Goal: Find specific page/section: Find specific page/section

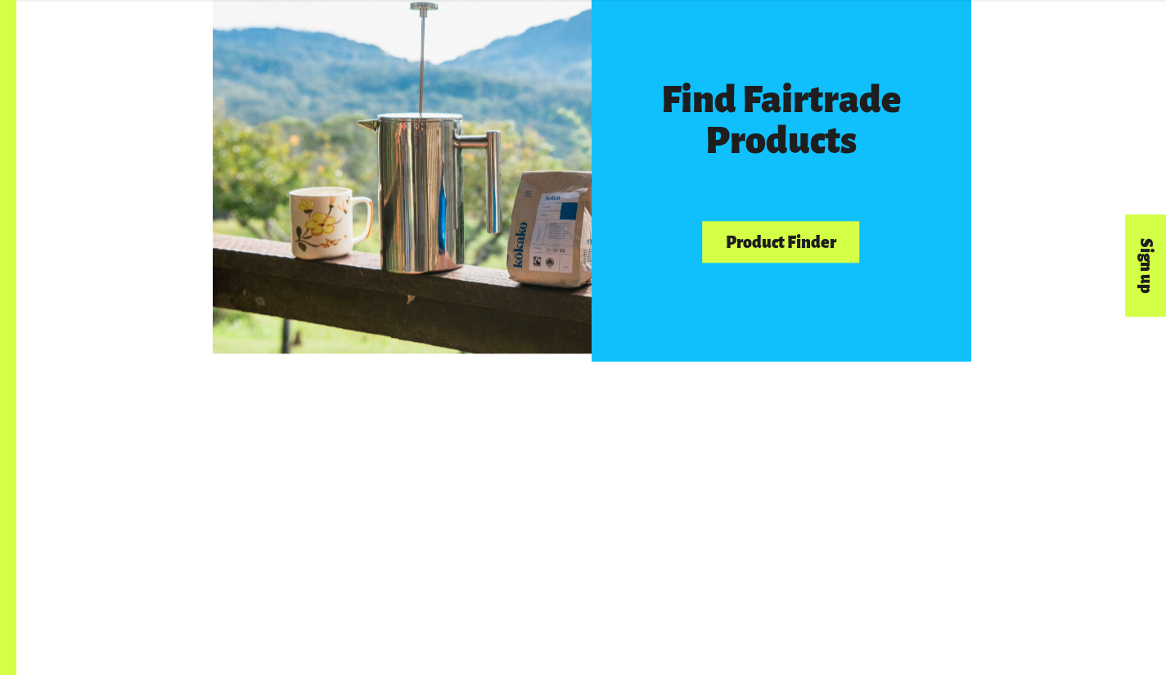
scroll to position [962, 0]
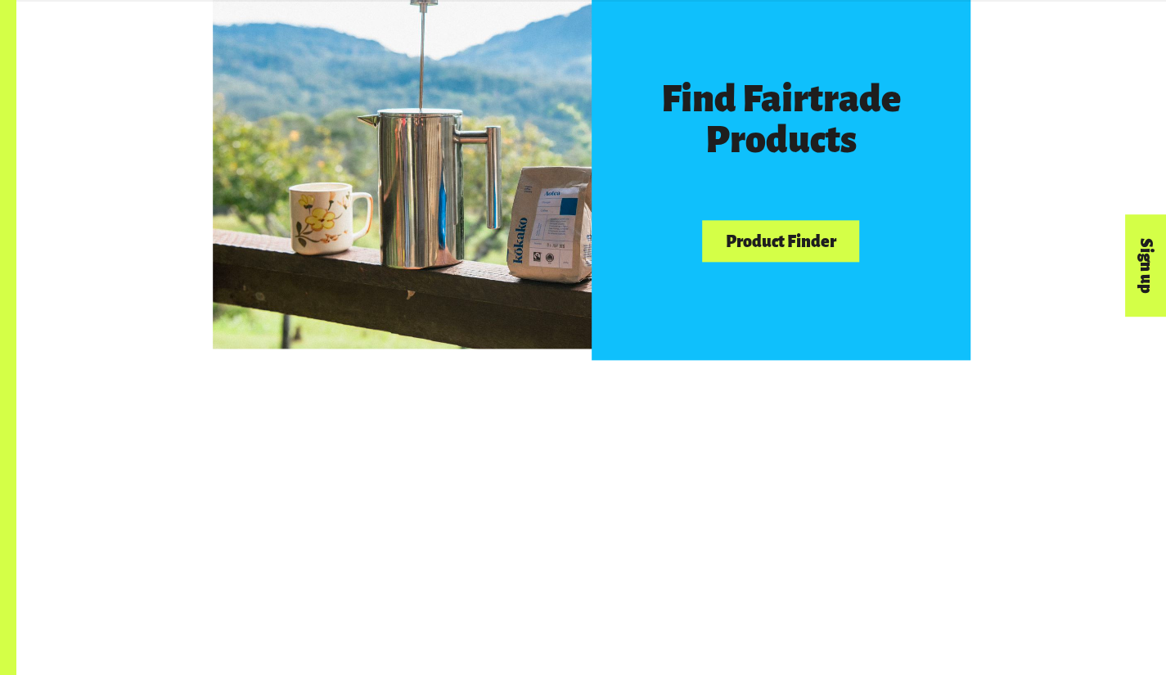
click at [794, 254] on link "Product Finder" at bounding box center [780, 241] width 157 height 42
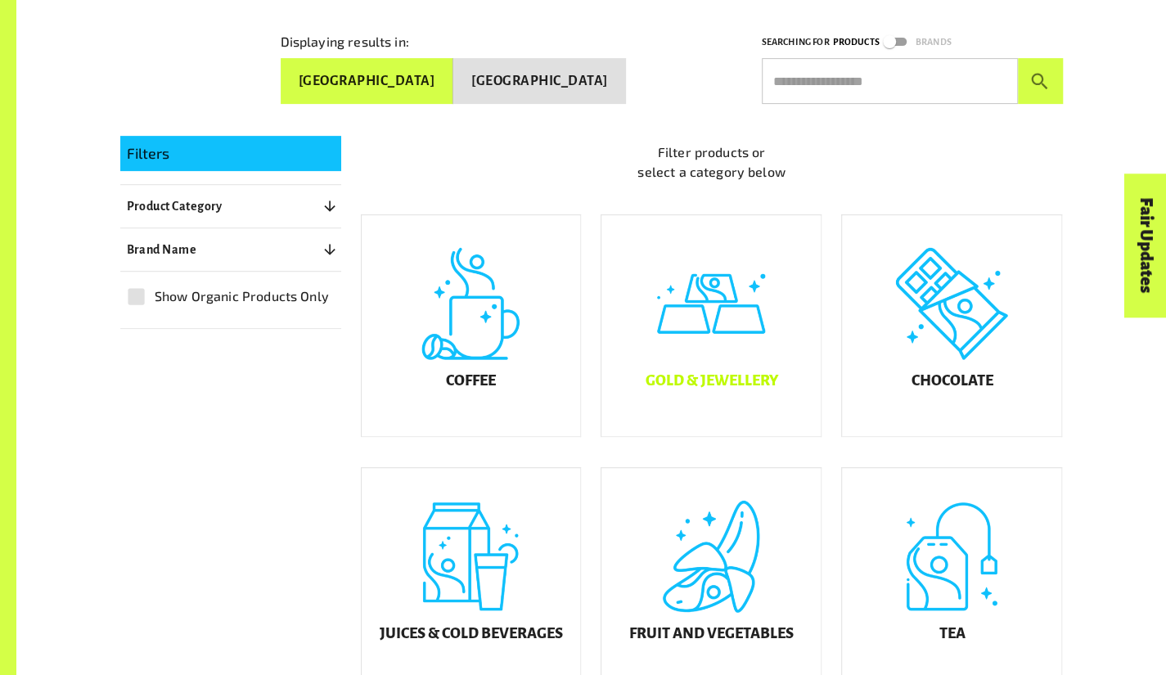
scroll to position [477, 0]
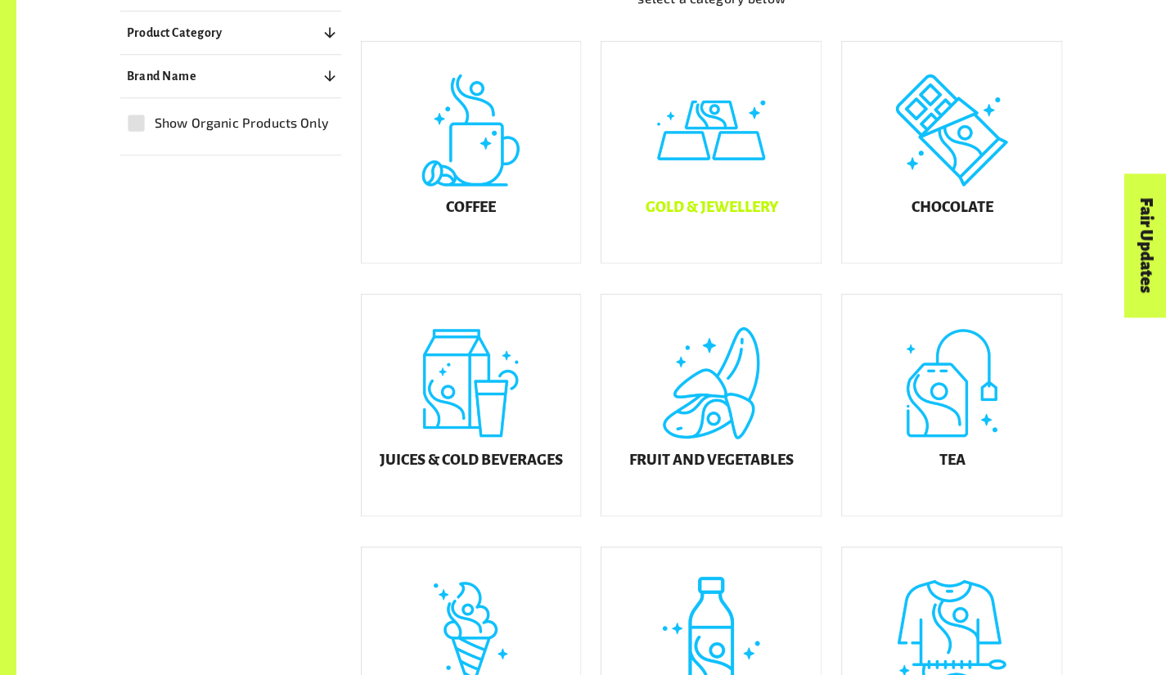
click at [775, 238] on div "Gold & Jewellery" at bounding box center [710, 152] width 219 height 221
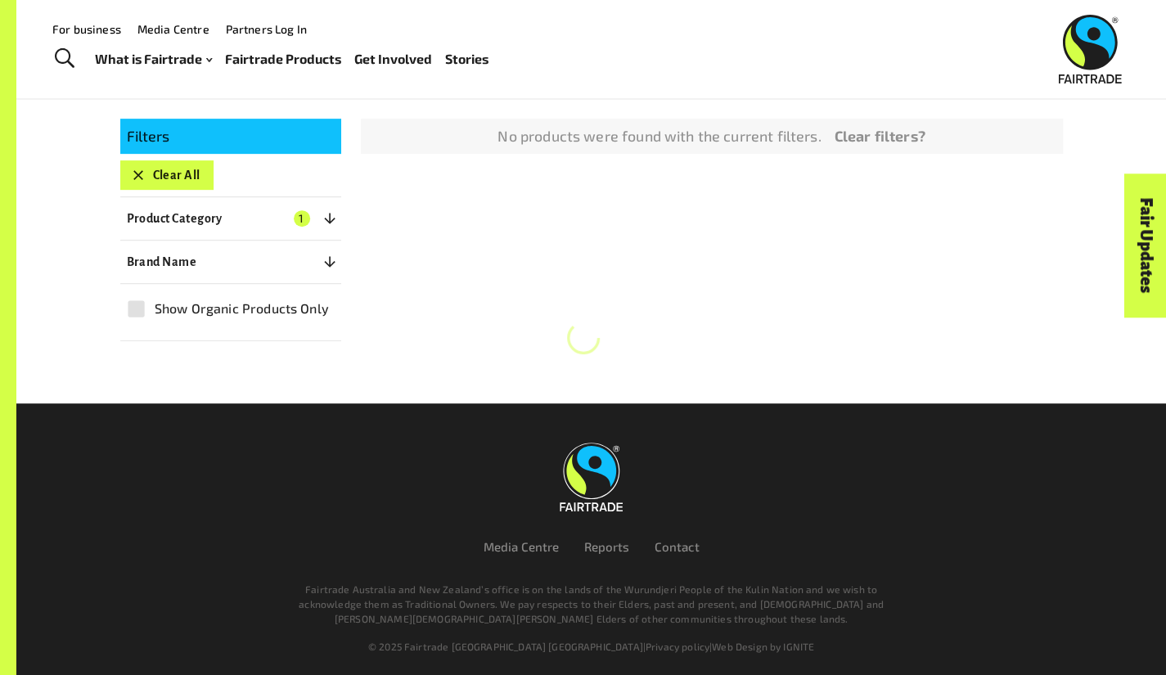
click at [957, 200] on div "Filters Clear All Product Category 1 ​ Coffee Gold & Jewellery Rings Chocolate …" at bounding box center [582, 220] width 962 height 242
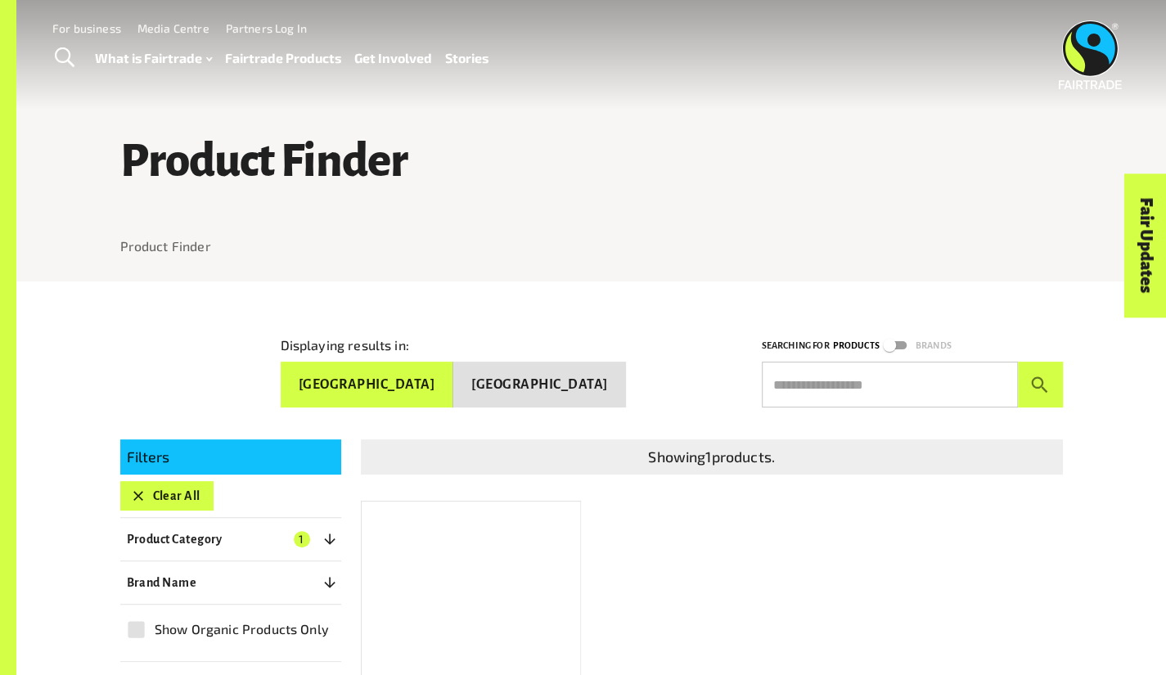
scroll to position [343, 0]
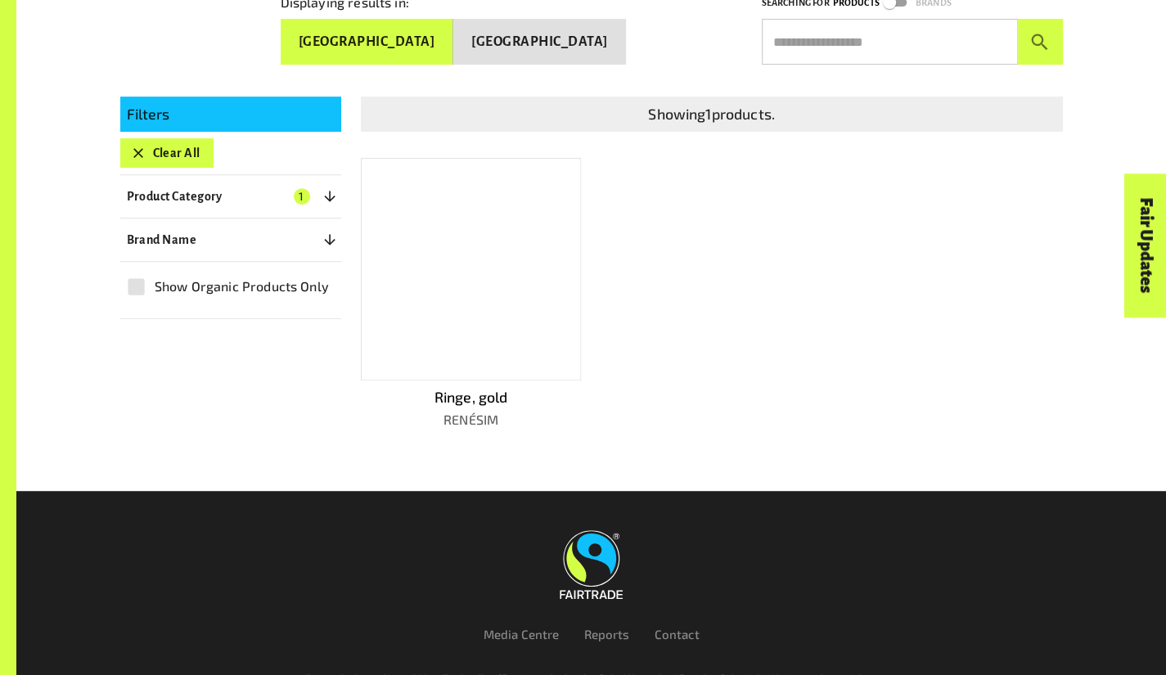
click at [513, 330] on div at bounding box center [471, 269] width 221 height 223
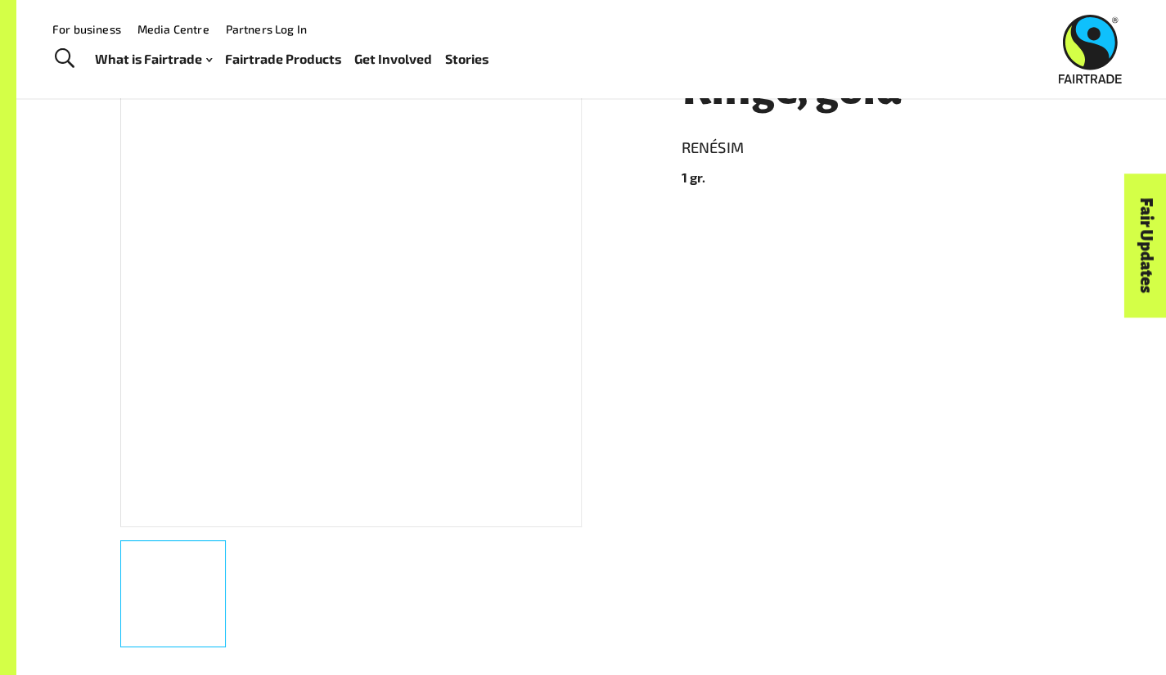
scroll to position [185, 0]
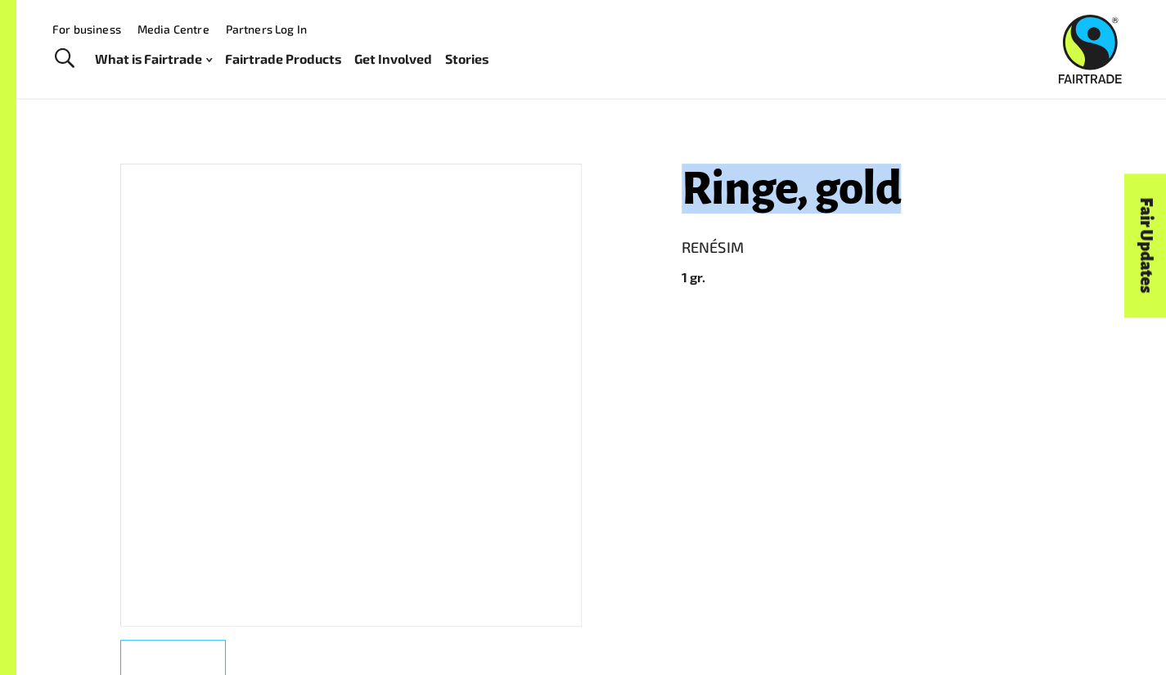
drag, startPoint x: 687, startPoint y: 199, endPoint x: 940, endPoint y: 191, distance: 253.0
click at [940, 191] on h1 "Ringe, gold" at bounding box center [872, 189] width 381 height 50
copy h1 "Ringe, gold"
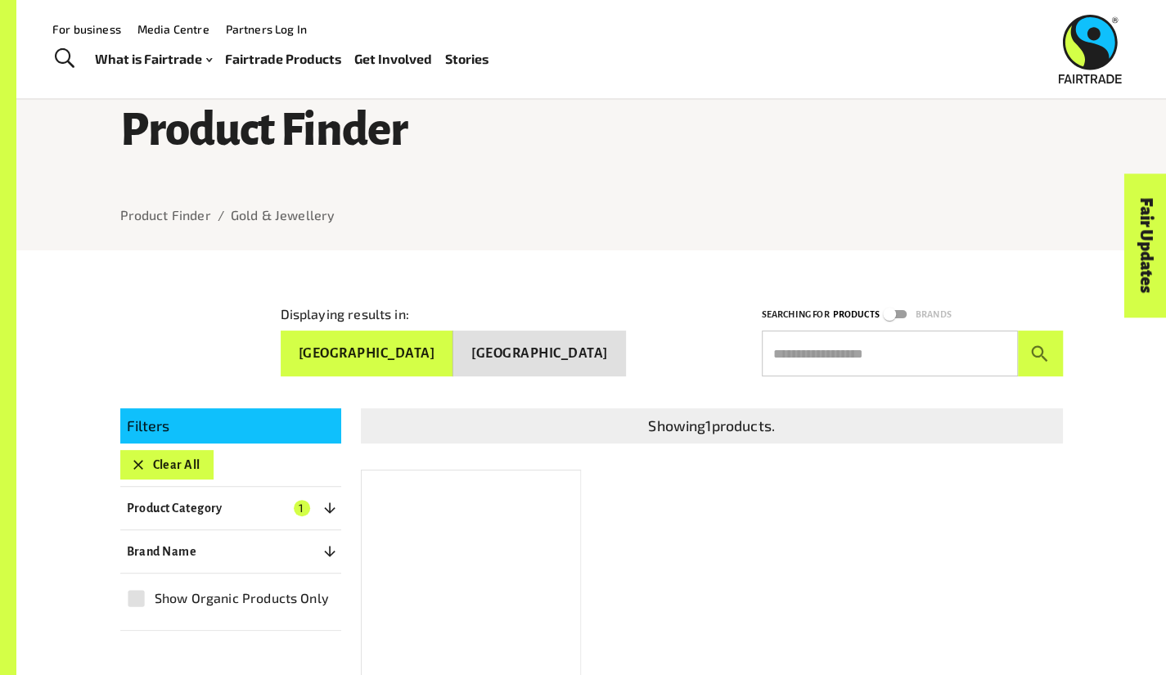
scroll to position [26, 0]
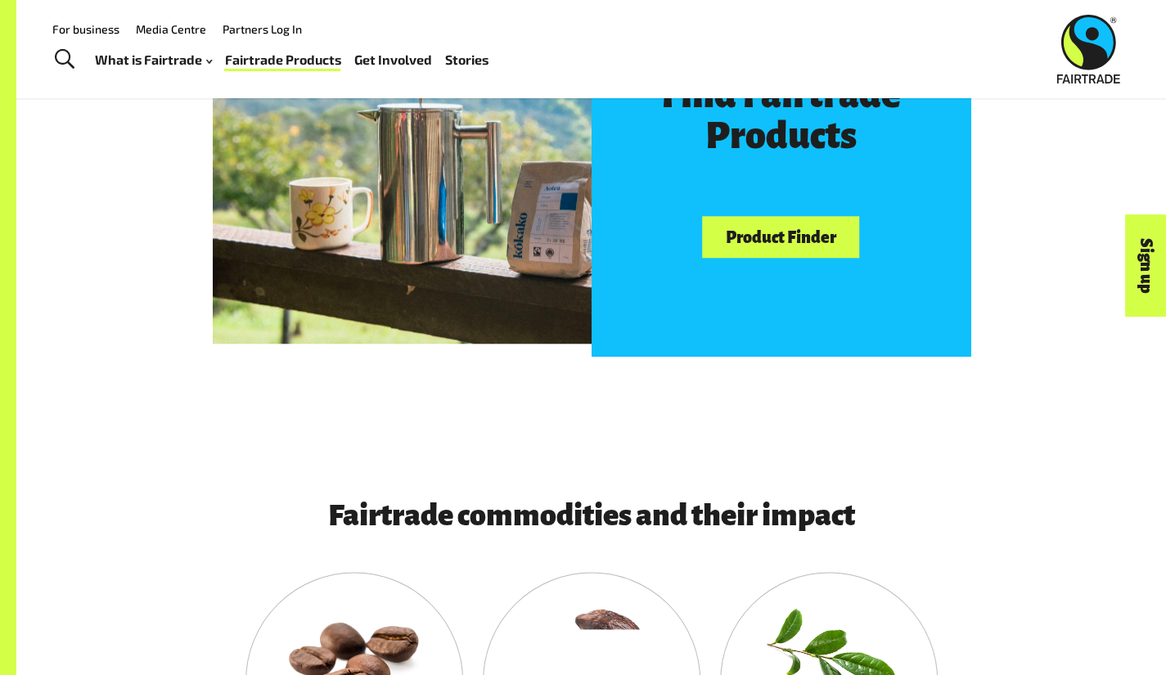
scroll to position [965, 0]
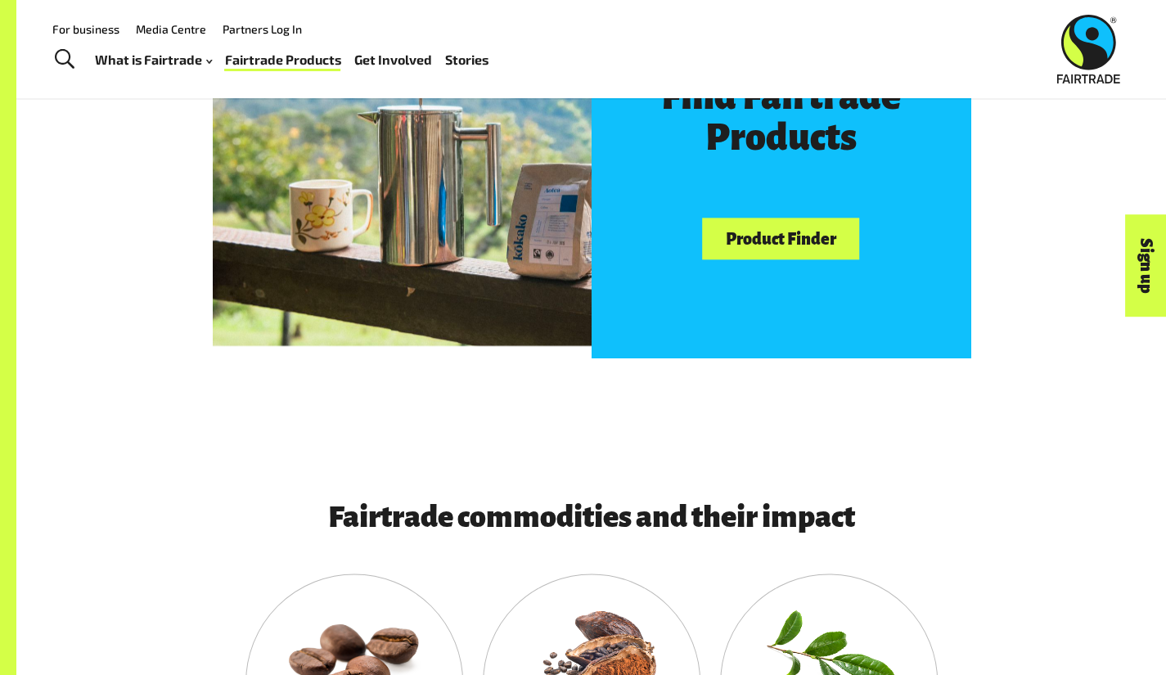
click at [780, 259] on link "Product Finder" at bounding box center [780, 239] width 157 height 42
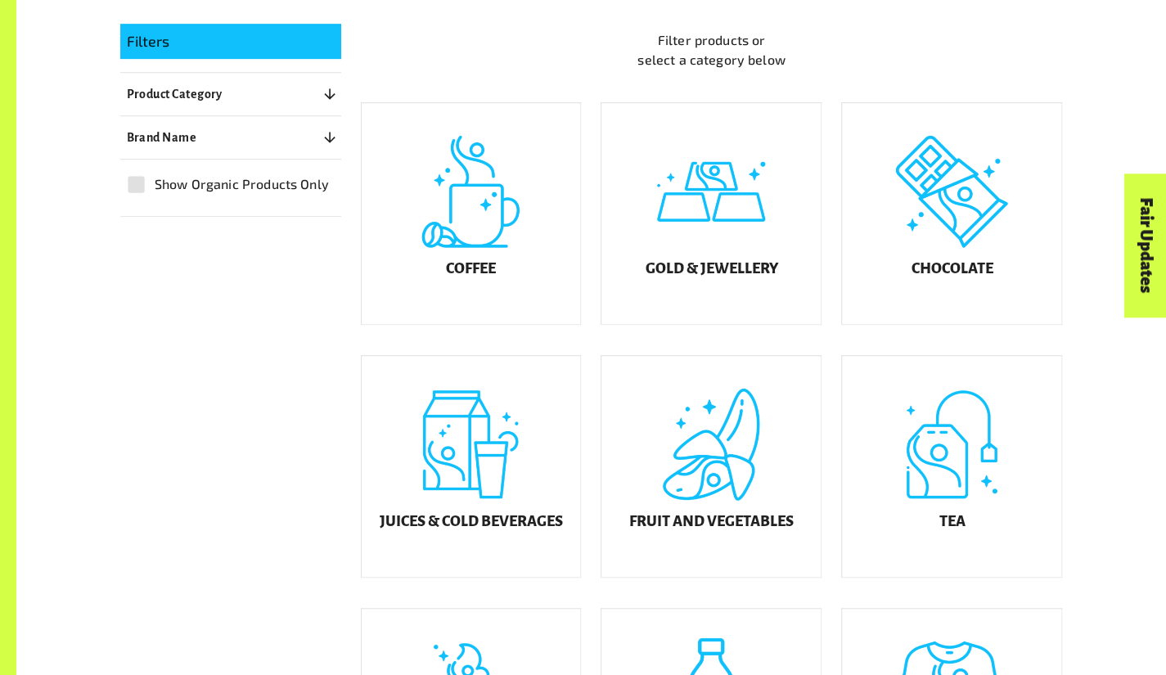
scroll to position [418, 0]
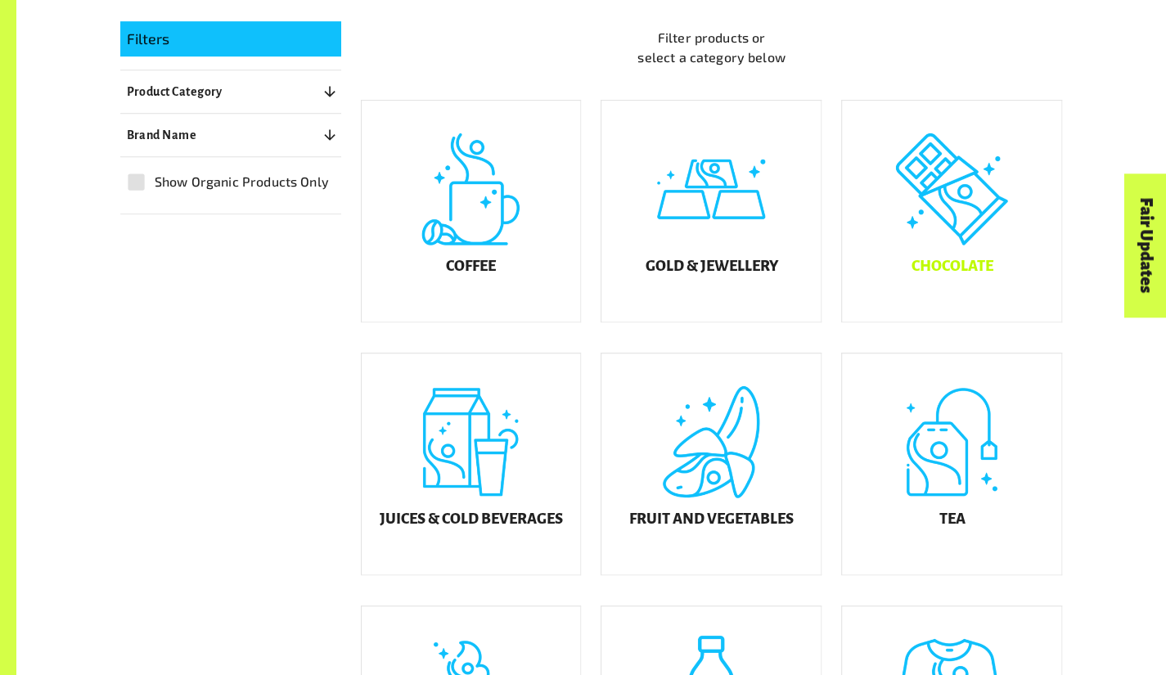
click at [874, 254] on div "Chocolate" at bounding box center [951, 211] width 219 height 221
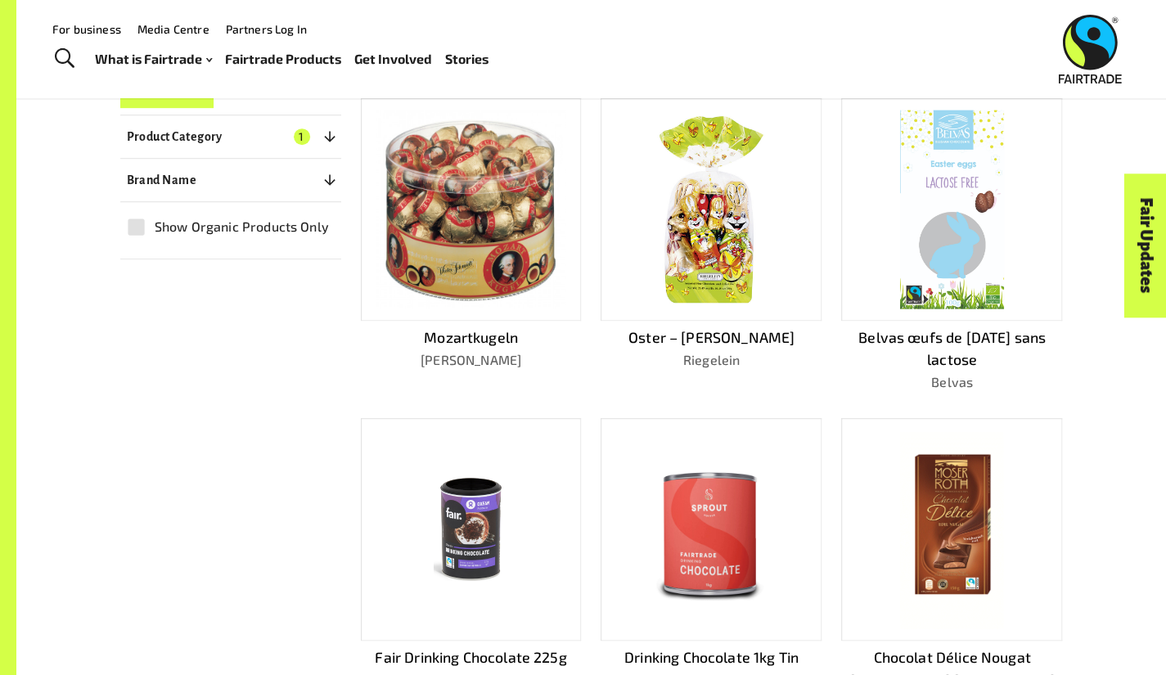
scroll to position [402, 0]
